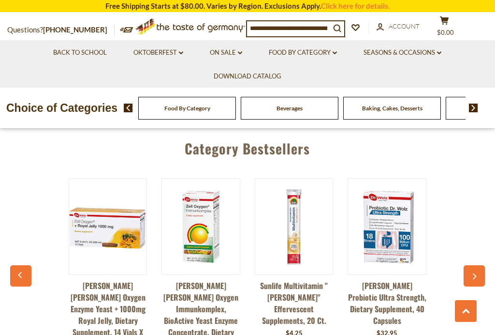
scroll to position [829, 0]
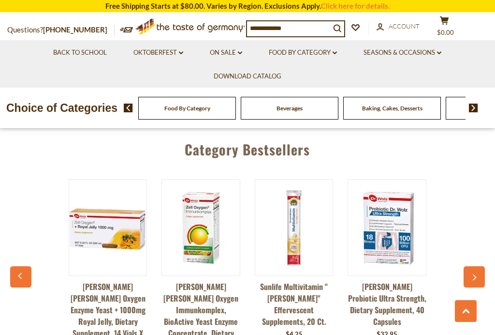
click at [449, 275] on div "Dr. Wolz Zell Oxygen Enzyme Yeast + 1000mg Royal Jelly, Dietary Supplement, 14 …" at bounding box center [248, 284] width 466 height 235
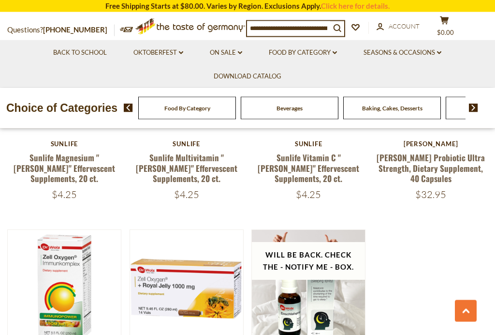
scroll to position [447, 0]
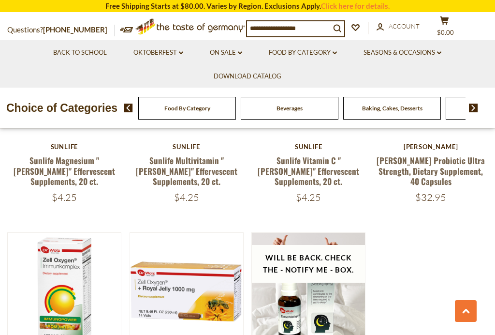
click at [447, 254] on div "Quick View Krueger Krueger Vitamin C Effervescent Supplements, 14 ct. $4.25 Qui…" at bounding box center [247, 129] width 481 height 684
click at [75, 154] on button "Quick View" at bounding box center [63, 143] width 65 height 22
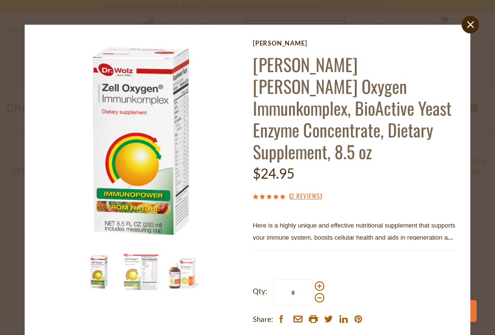
click at [150, 272] on img at bounding box center [141, 272] width 36 height 36
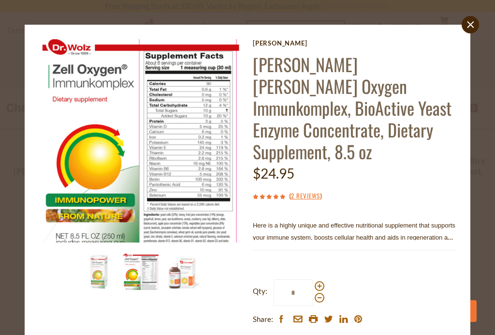
click at [416, 219] on p "Here is a highly unique and effective nutritional supplement that supports your…" at bounding box center [354, 231] width 203 height 24
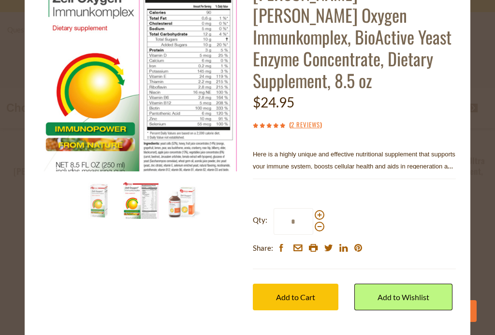
scroll to position [71, 0]
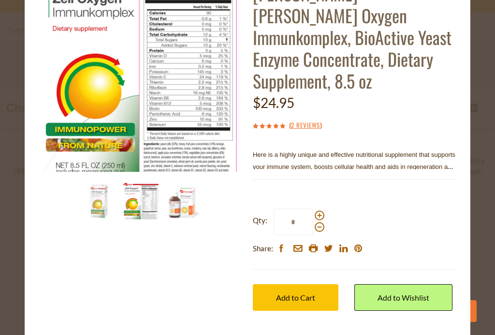
click at [307, 334] on link "View Full Product Info" at bounding box center [298, 339] width 91 height 9
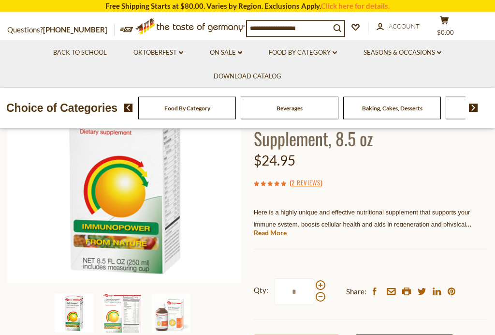
scroll to position [142, 0]
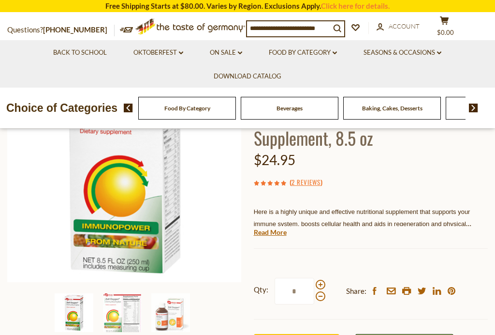
click at [273, 227] on link "Read More" at bounding box center [270, 232] width 33 height 10
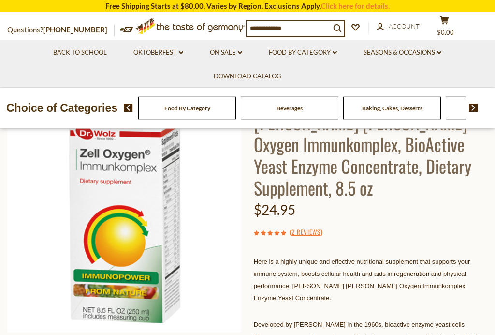
scroll to position [85, 0]
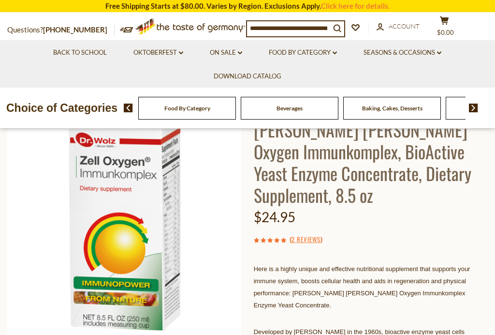
click at [157, 235] on img at bounding box center [124, 222] width 235 height 235
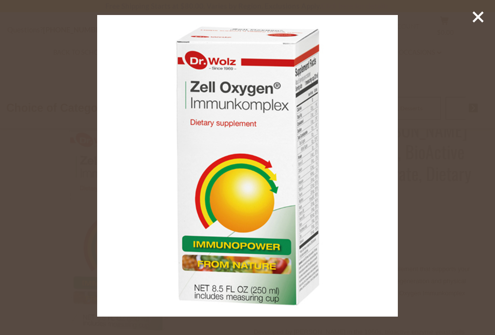
click at [314, 216] on img at bounding box center [247, 165] width 301 height 301
click at [475, 22] on icon at bounding box center [478, 17] width 15 height 15
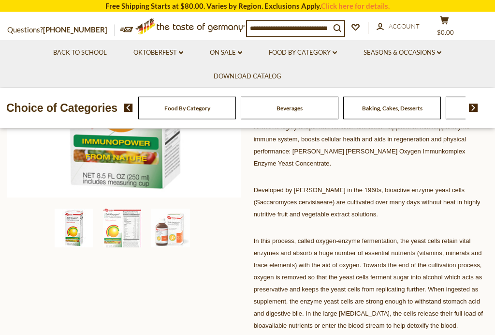
scroll to position [226, 0]
click at [126, 237] on img at bounding box center [122, 228] width 39 height 39
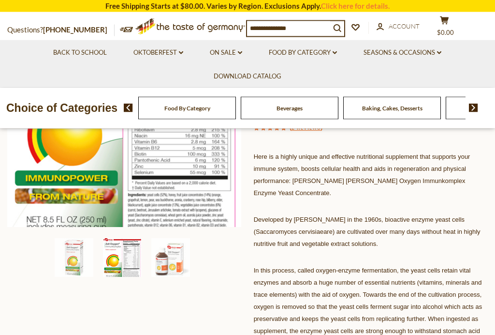
scroll to position [205, 0]
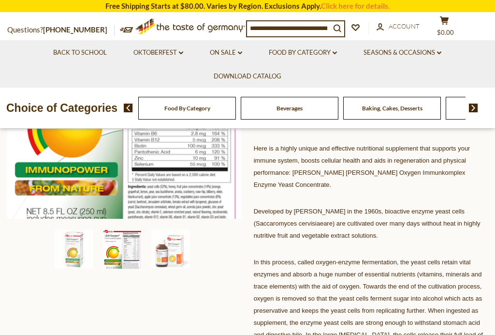
click at [182, 254] on img at bounding box center [170, 249] width 39 height 39
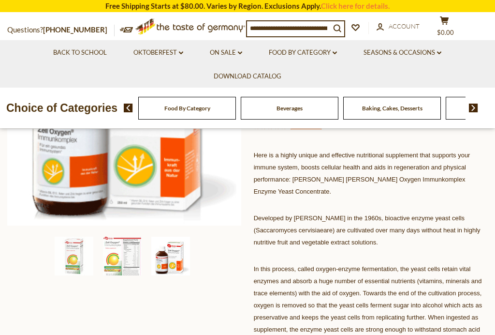
scroll to position [196, 0]
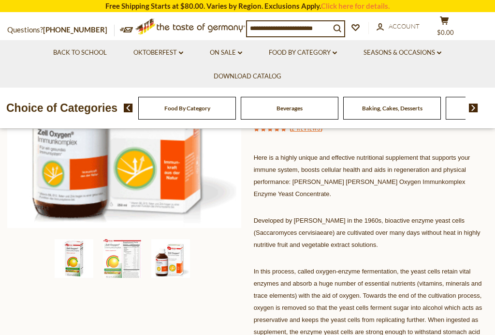
click at [73, 262] on img at bounding box center [74, 258] width 39 height 39
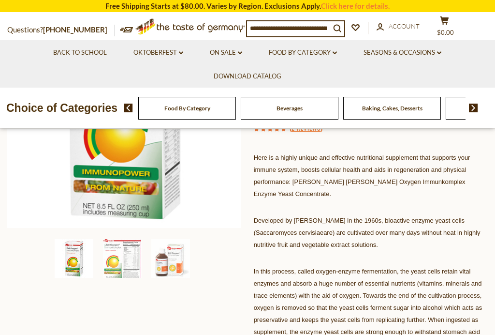
click at [181, 258] on img at bounding box center [170, 258] width 39 height 39
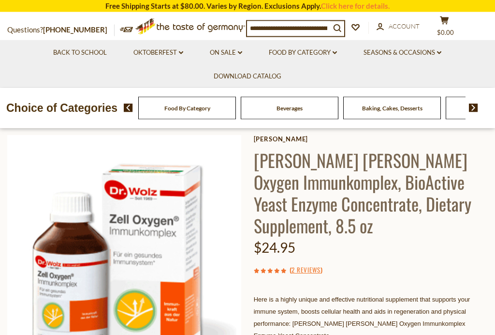
scroll to position [54, 0]
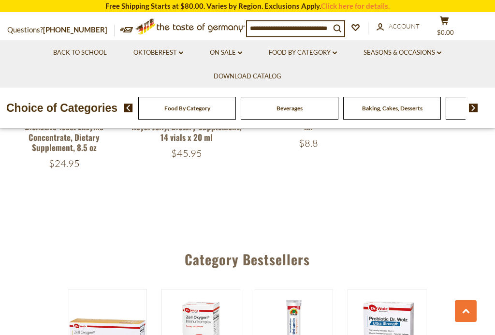
click at [467, 314] on icon at bounding box center [467, 311] width 8 height 5
